Goal: Information Seeking & Learning: Learn about a topic

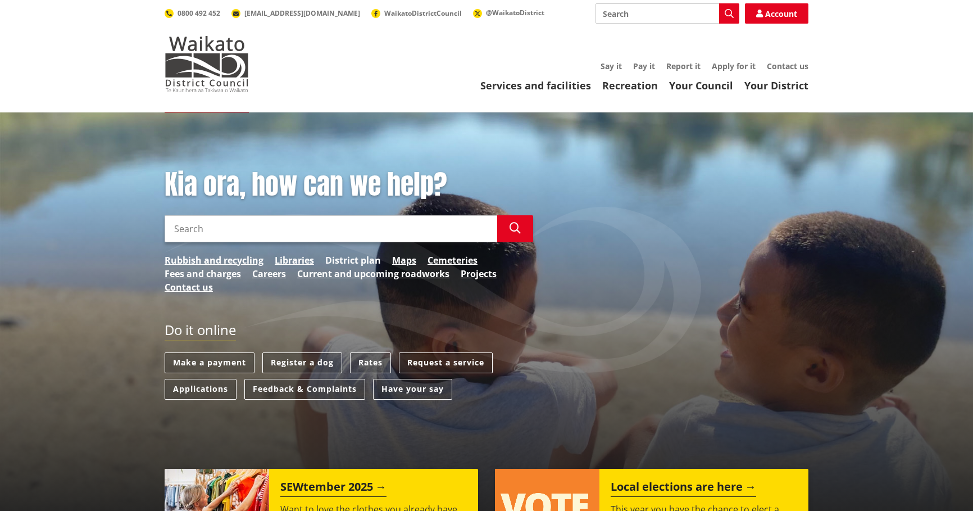
click at [346, 258] on link "District plan" at bounding box center [353, 259] width 56 height 13
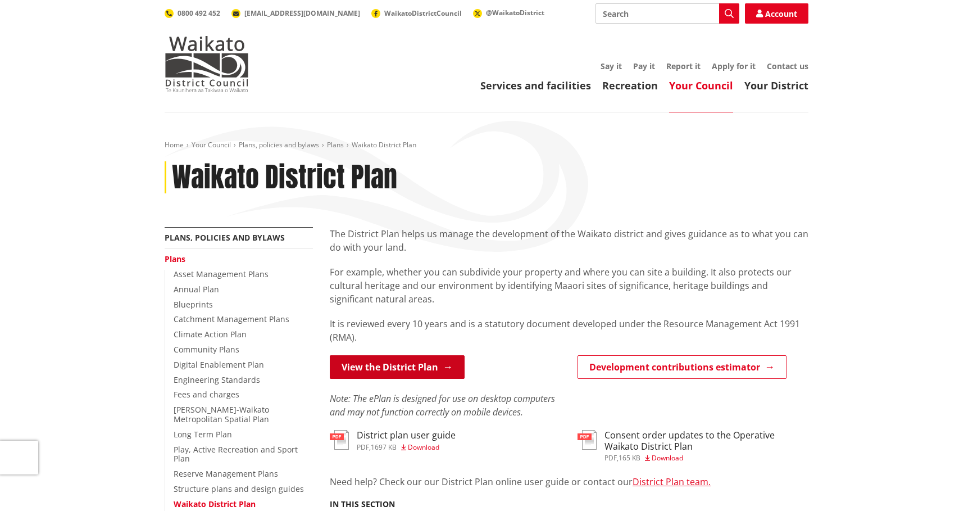
click at [375, 370] on link "View the District Plan" at bounding box center [397, 367] width 135 height 24
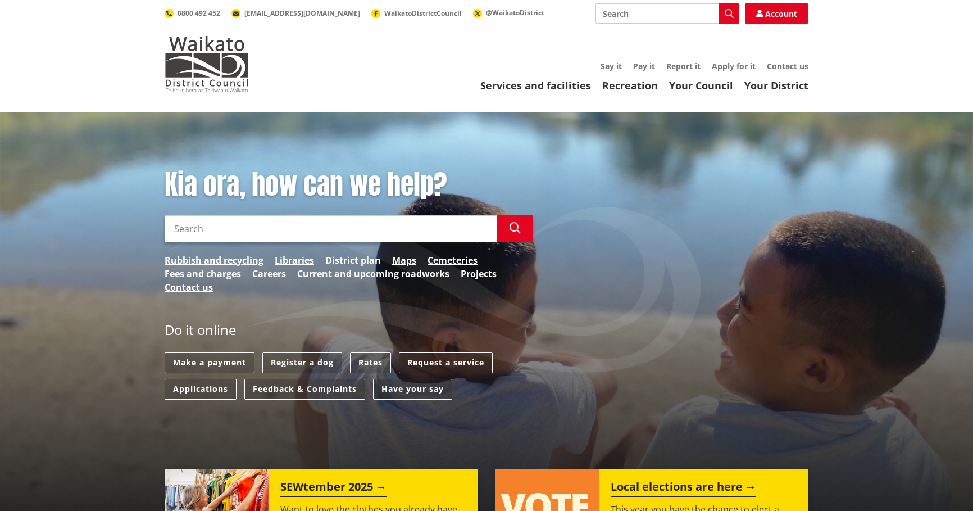
click at [351, 258] on link "District plan" at bounding box center [353, 259] width 56 height 13
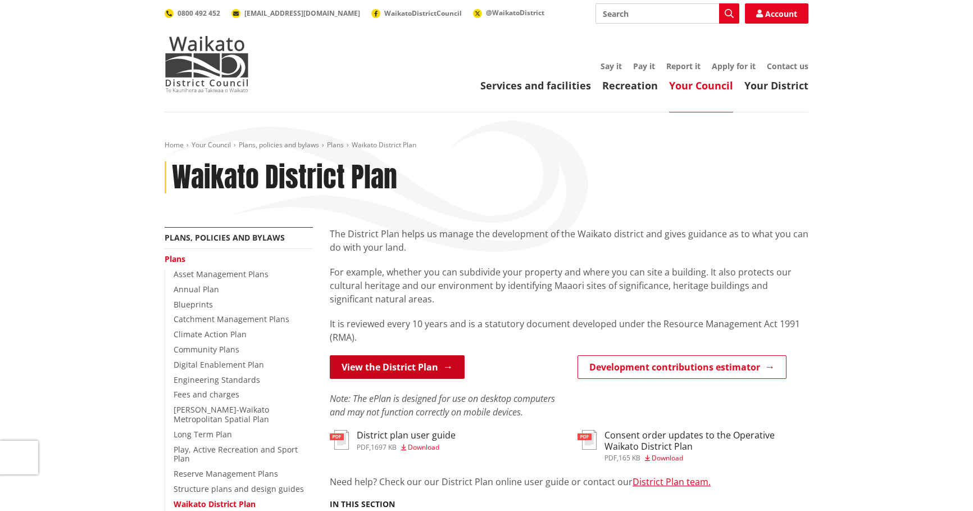
click at [384, 371] on link "View the District Plan" at bounding box center [397, 367] width 135 height 24
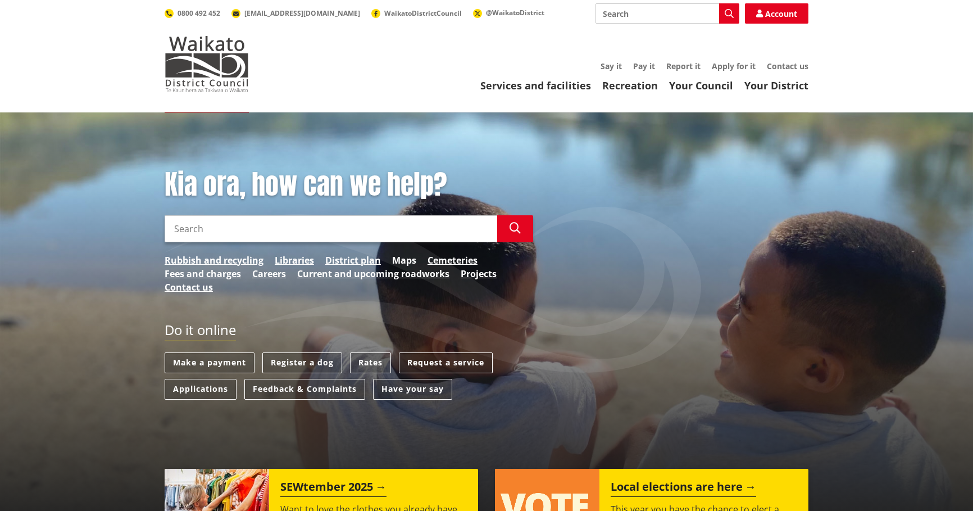
click at [406, 262] on link "Maps" at bounding box center [404, 259] width 24 height 13
click at [352, 258] on link "District plan" at bounding box center [353, 259] width 56 height 13
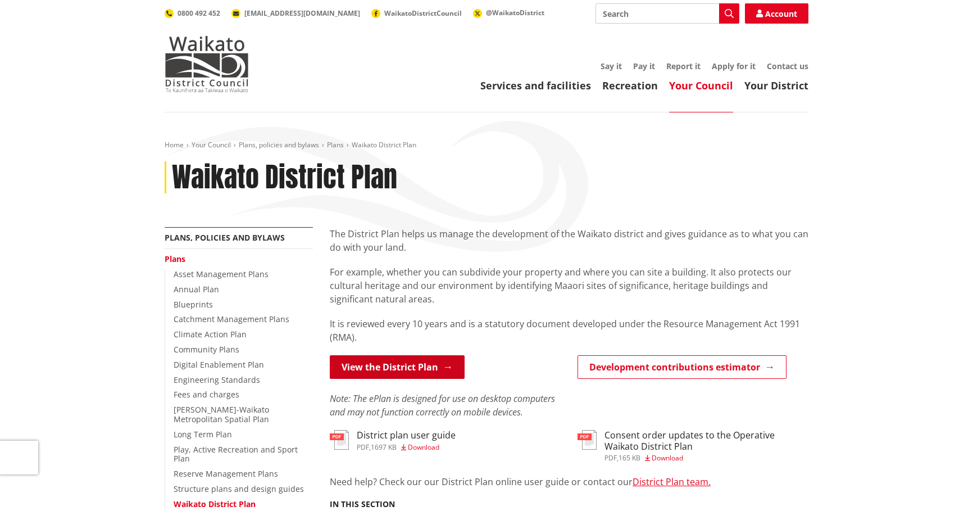
click at [393, 370] on link "View the District Plan" at bounding box center [397, 367] width 135 height 24
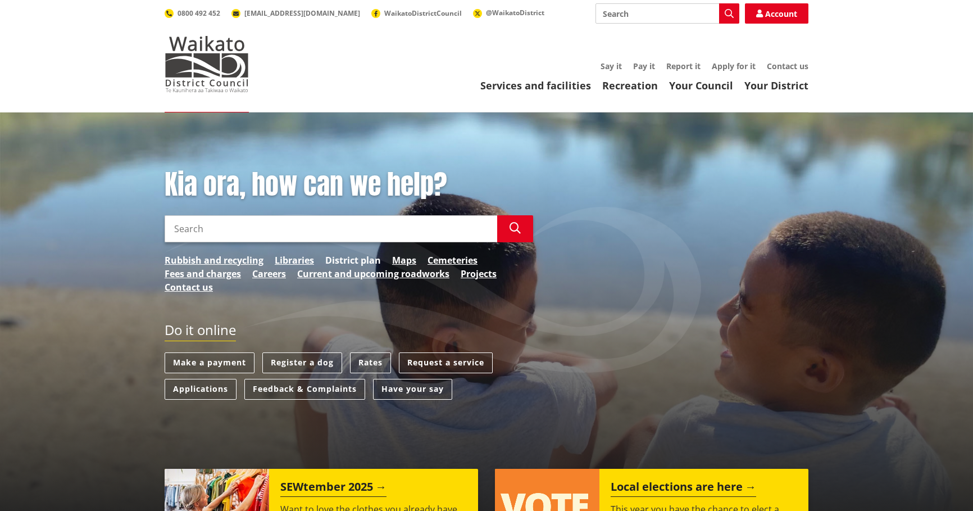
click at [356, 260] on link "District plan" at bounding box center [353, 259] width 56 height 13
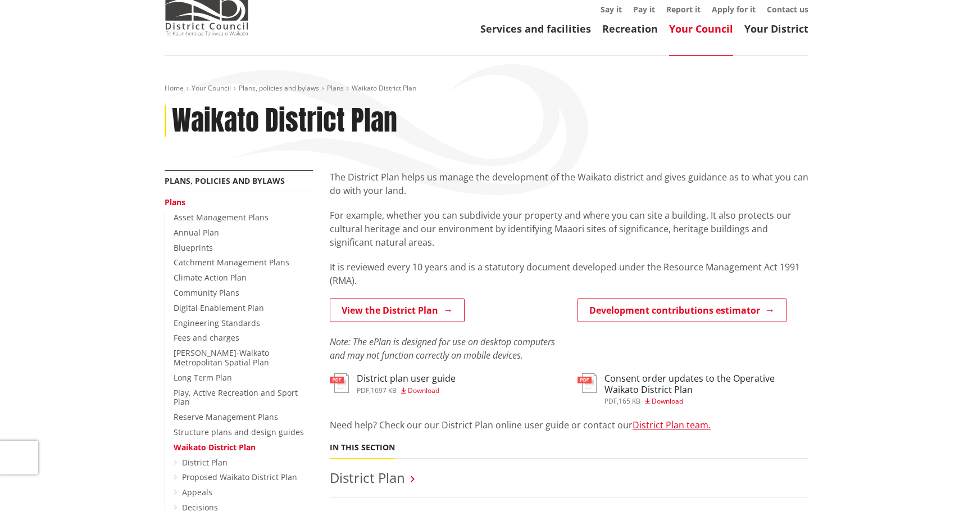
scroll to position [112, 0]
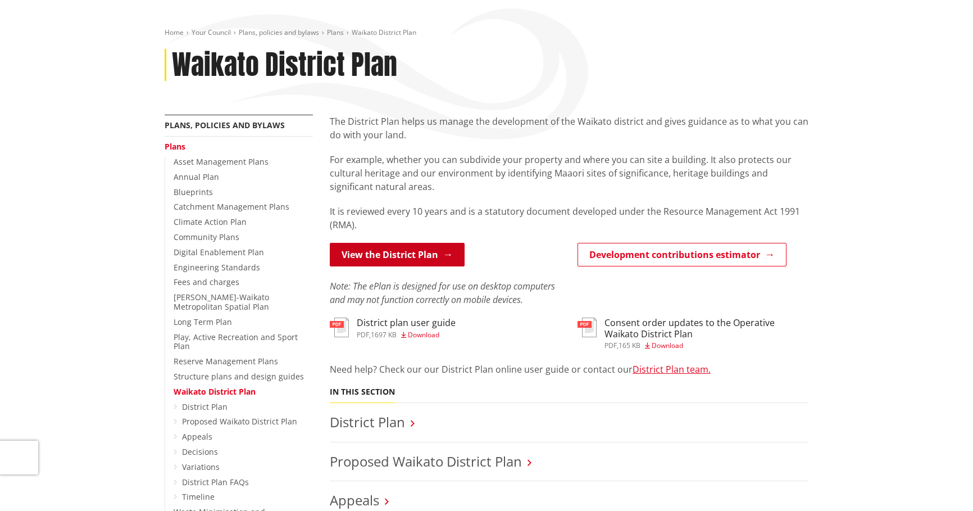
click at [396, 257] on link "View the District Plan" at bounding box center [397, 255] width 135 height 24
